Goal: Task Accomplishment & Management: Use online tool/utility

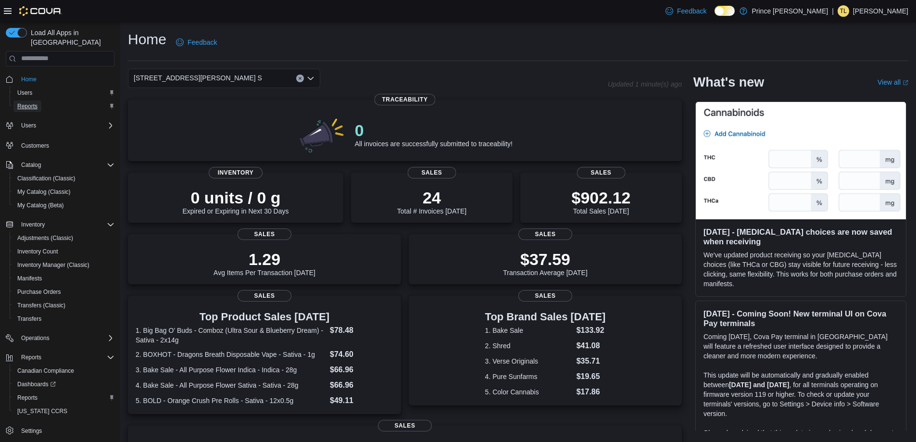
click at [23, 102] on span "Reports" at bounding box center [27, 106] width 20 height 8
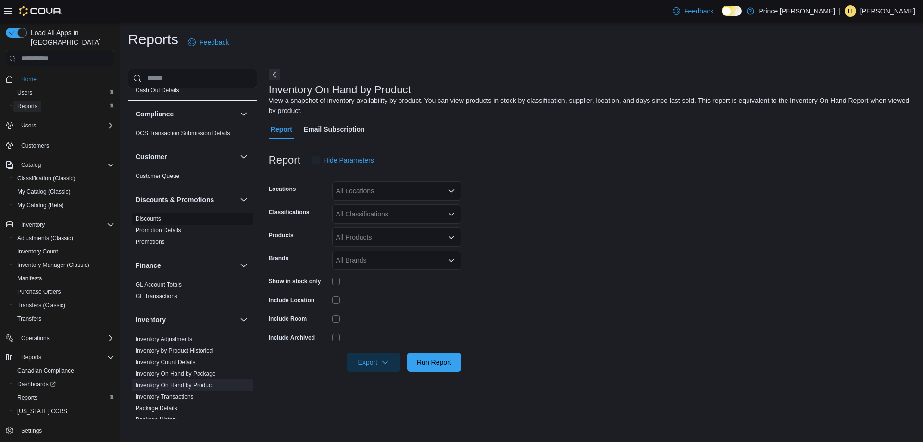
scroll to position [192, 0]
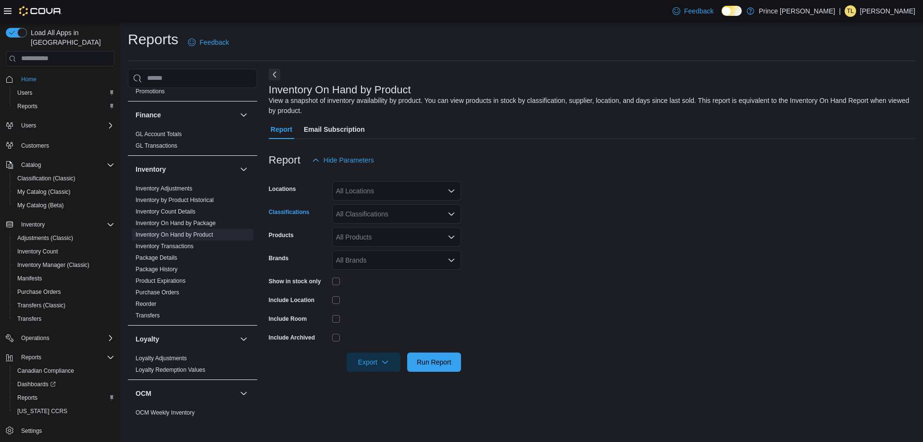
click at [429, 216] on div "All Classifications" at bounding box center [396, 213] width 129 height 19
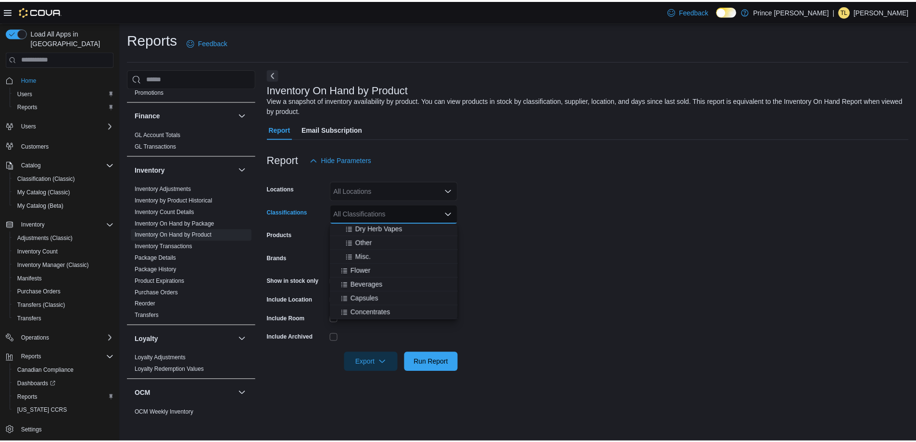
scroll to position [96, 0]
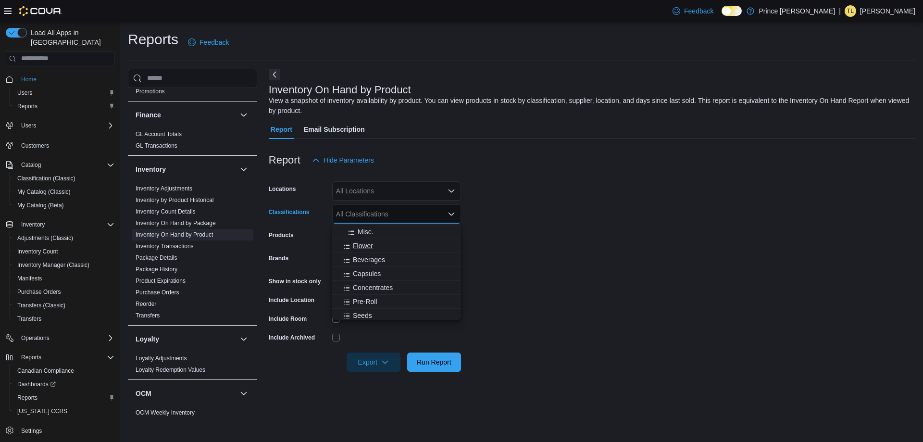
click at [387, 246] on div "Flower" at bounding box center [396, 246] width 117 height 10
click at [583, 241] on form "Locations All Locations Classifications Flower Combo box. Selected. Flower. Pre…" at bounding box center [592, 271] width 647 height 202
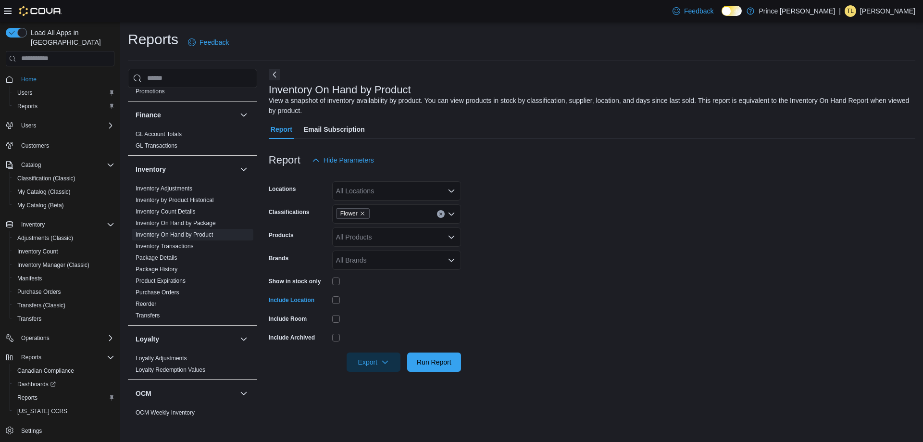
click at [507, 307] on form "Locations All Locations Classifications Flower Products All Products Brands All…" at bounding box center [592, 271] width 647 height 202
click at [452, 361] on span "Run Report" at bounding box center [434, 361] width 42 height 19
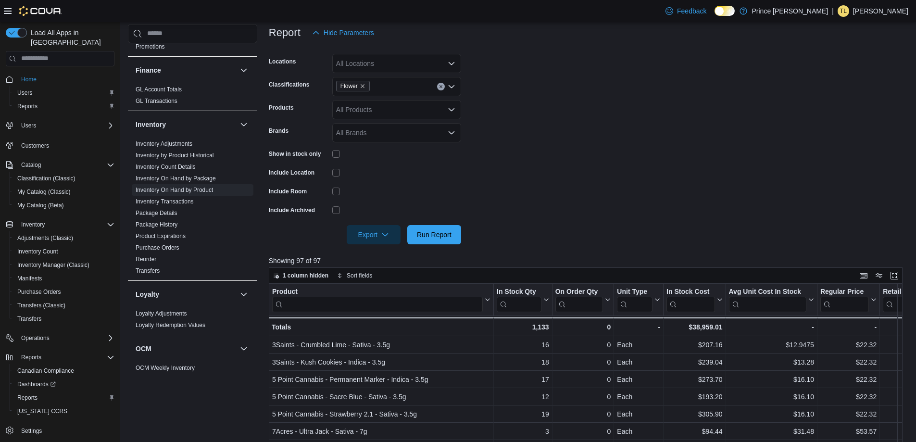
scroll to position [144, 0]
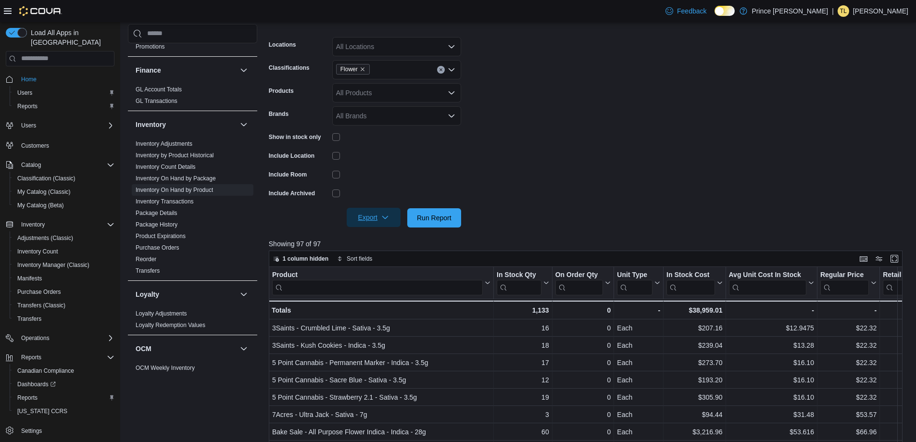
click at [369, 210] on span "Export" at bounding box center [373, 217] width 42 height 19
click at [372, 238] on span "Export to Excel" at bounding box center [374, 237] width 43 height 8
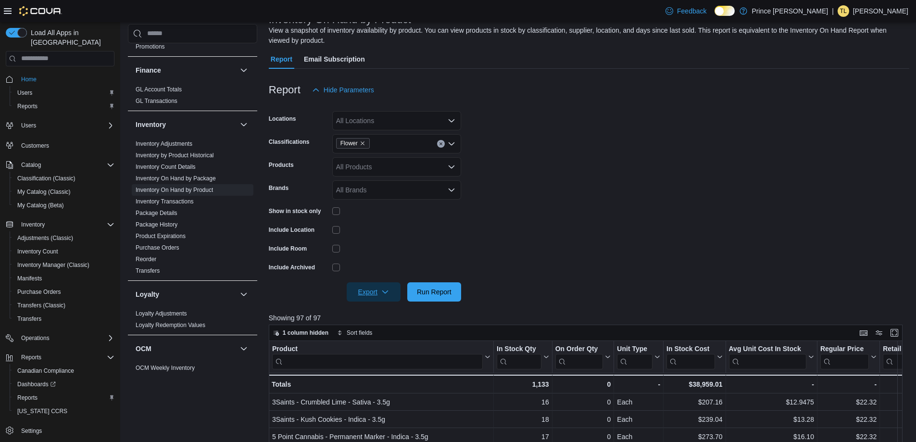
scroll to position [0, 0]
